Goal: Information Seeking & Learning: Learn about a topic

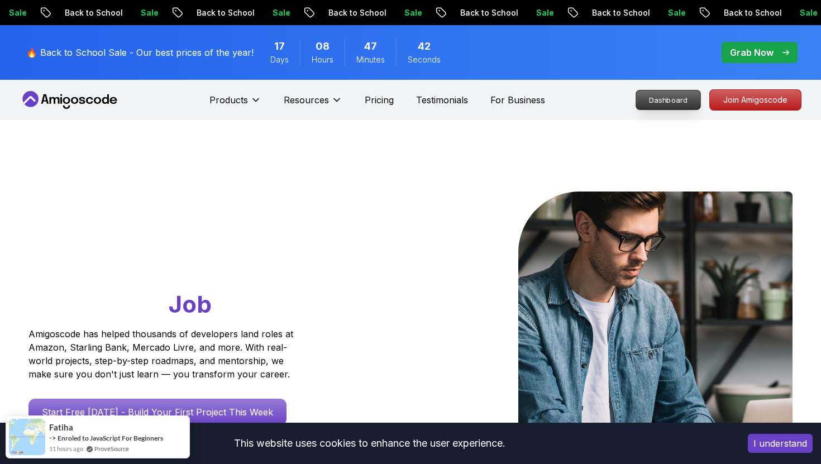
click at [591, 99] on p "Dashboard" at bounding box center [668, 99] width 64 height 19
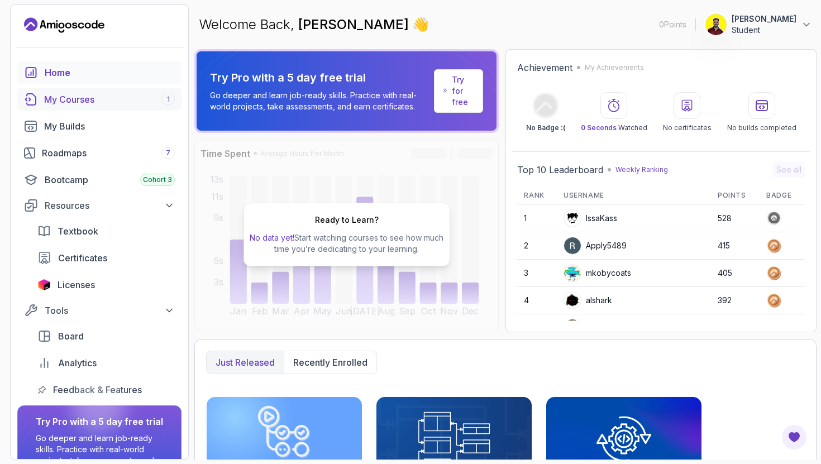
click at [94, 96] on div "My Courses 1" at bounding box center [109, 99] width 131 height 13
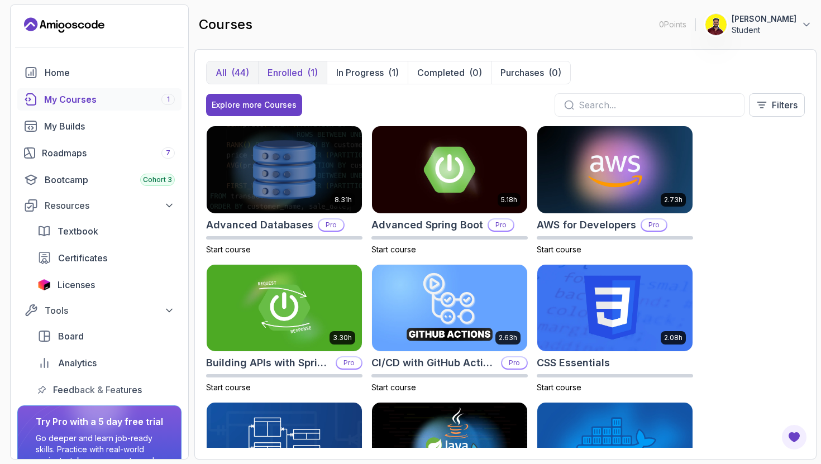
click at [291, 68] on p "Enrolled" at bounding box center [285, 72] width 35 height 13
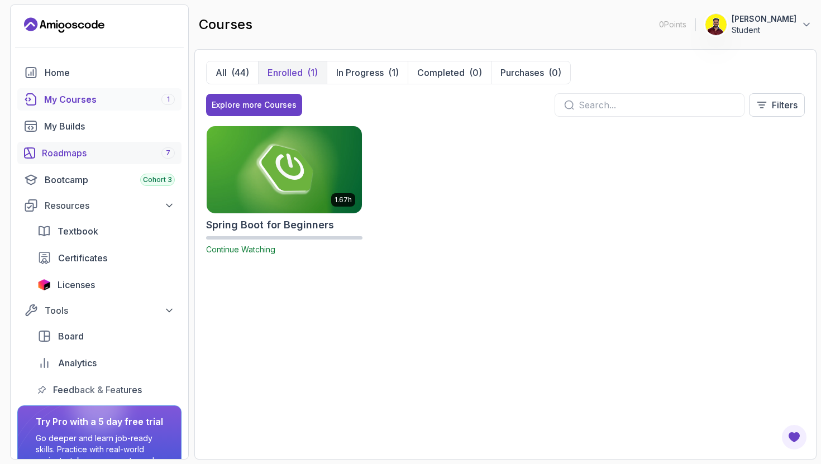
click at [67, 156] on div "Roadmaps 7" at bounding box center [108, 152] width 133 height 13
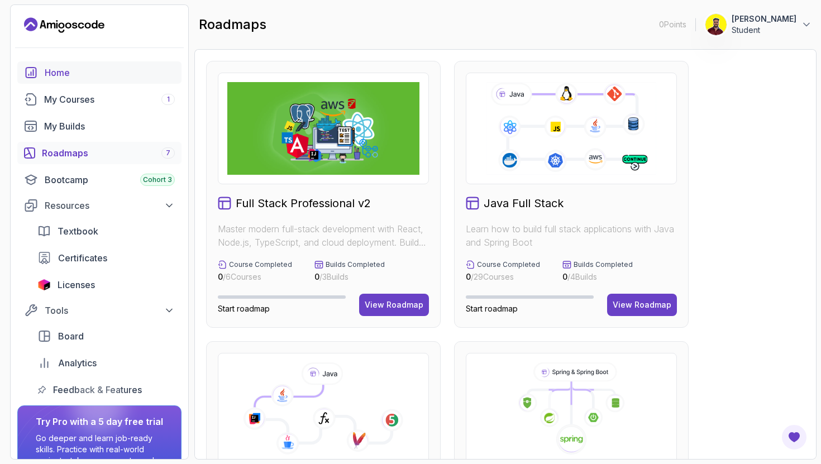
click at [56, 73] on div "Home" at bounding box center [110, 72] width 130 height 13
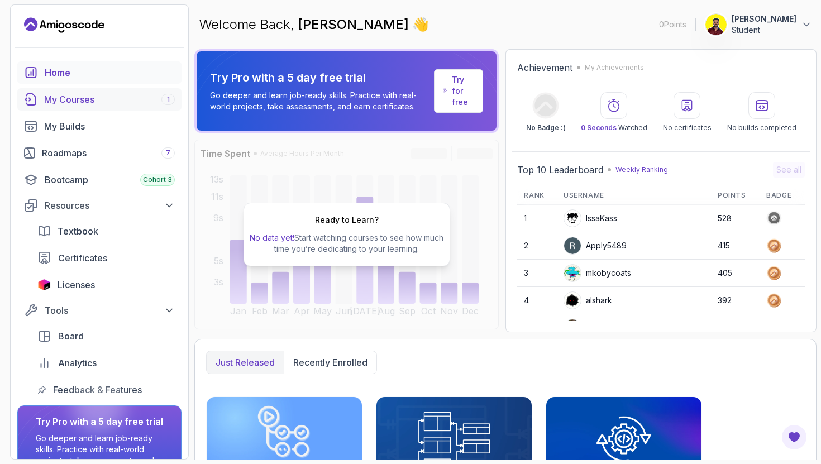
click at [79, 107] on link "My Courses 1" at bounding box center [99, 99] width 164 height 22
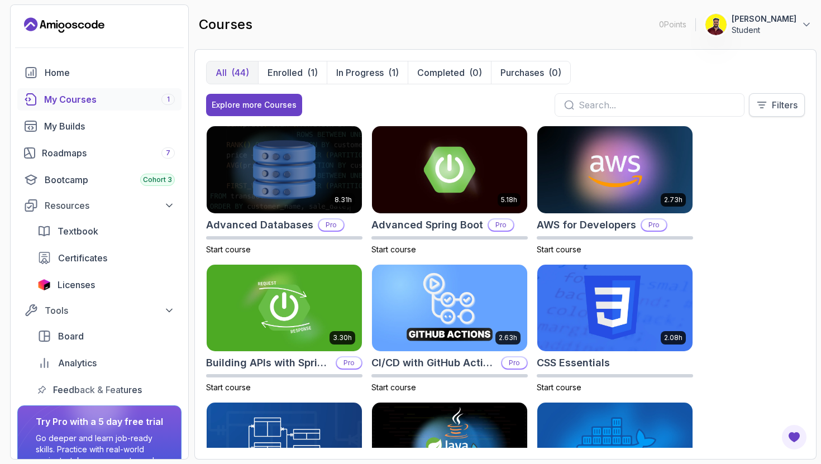
click at [591, 103] on p "Filters" at bounding box center [785, 104] width 26 height 13
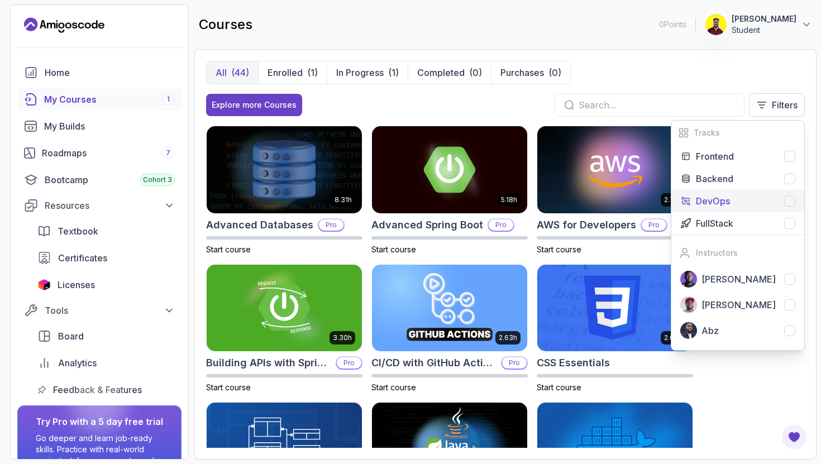
click at [591, 194] on p "DevOps" at bounding box center [713, 200] width 34 height 13
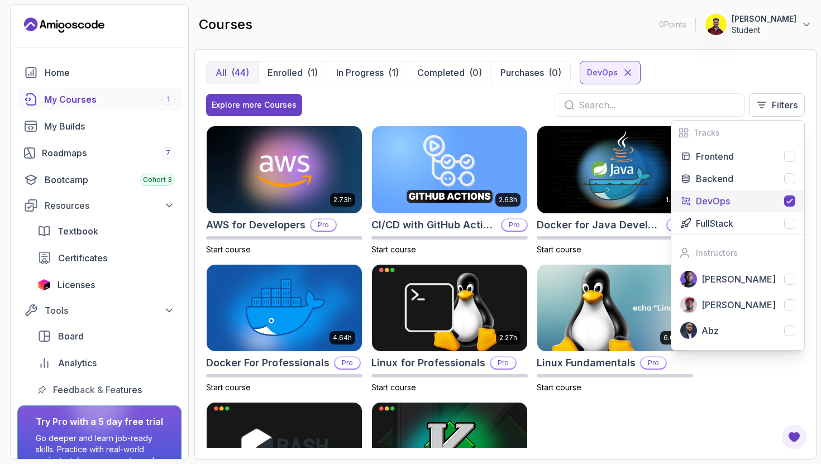
click at [591, 203] on p "DevOps" at bounding box center [713, 200] width 34 height 13
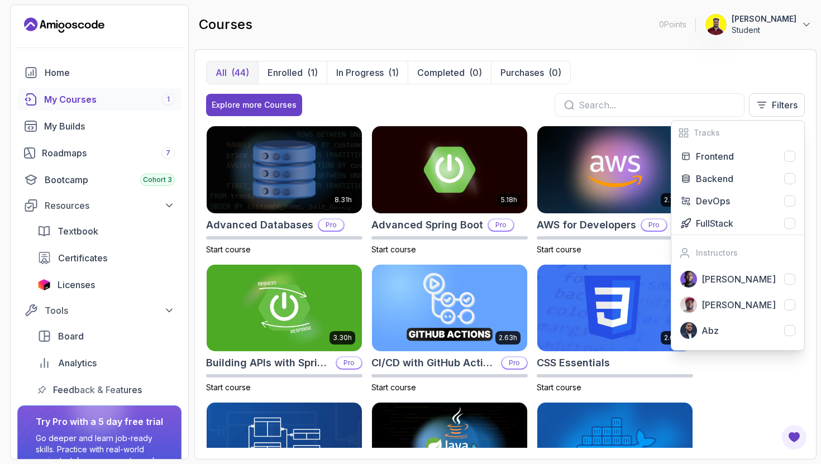
click at [591, 82] on div "All (44) Enrolled (1) In Progress (1) Completed (0) Purchases (0)" at bounding box center [505, 72] width 599 height 23
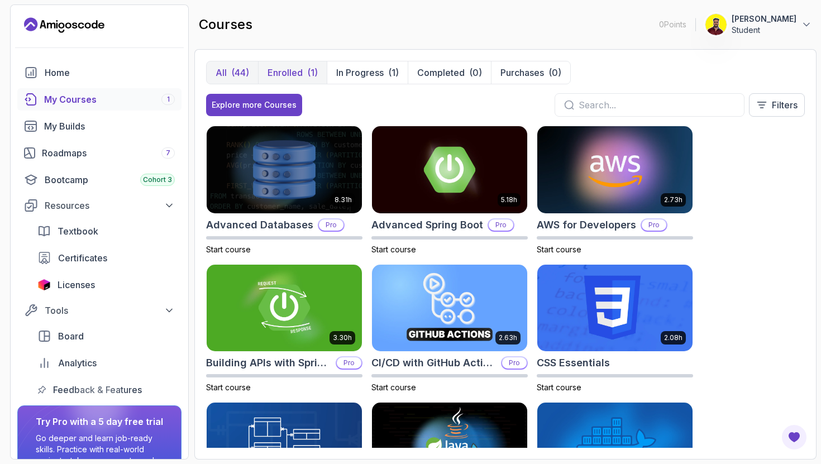
click at [317, 75] on button "Enrolled (1)" at bounding box center [292, 72] width 69 height 22
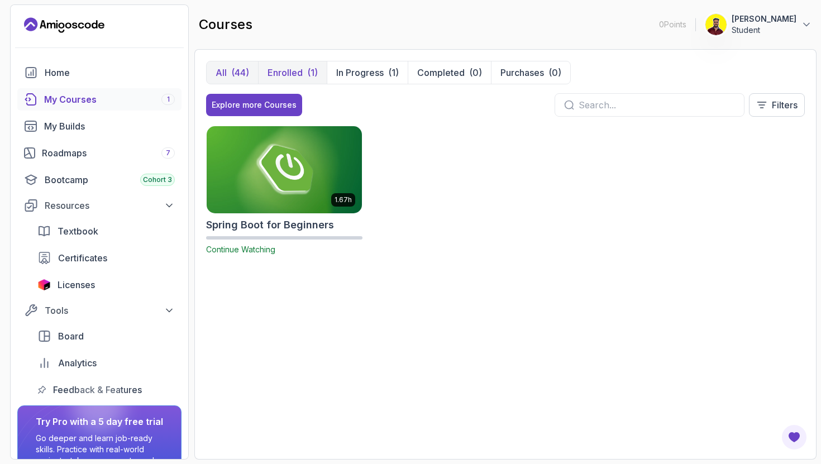
click at [236, 75] on div "(44)" at bounding box center [240, 72] width 18 height 13
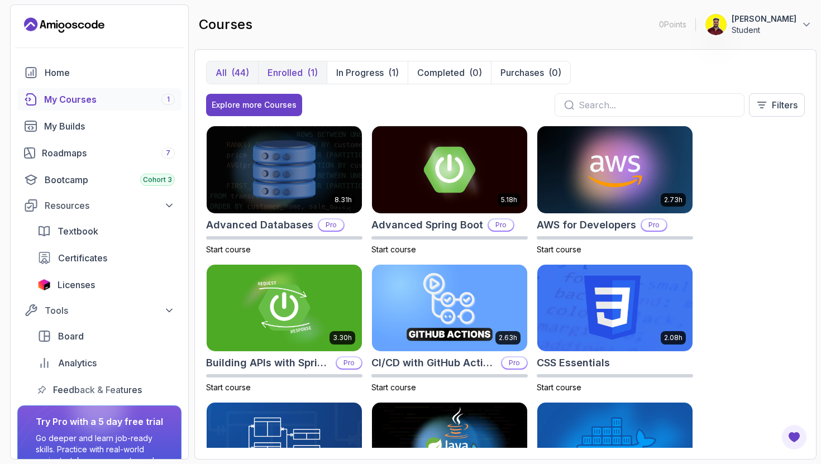
click at [284, 73] on p "Enrolled" at bounding box center [285, 72] width 35 height 13
